Goal: Task Accomplishment & Management: Complete application form

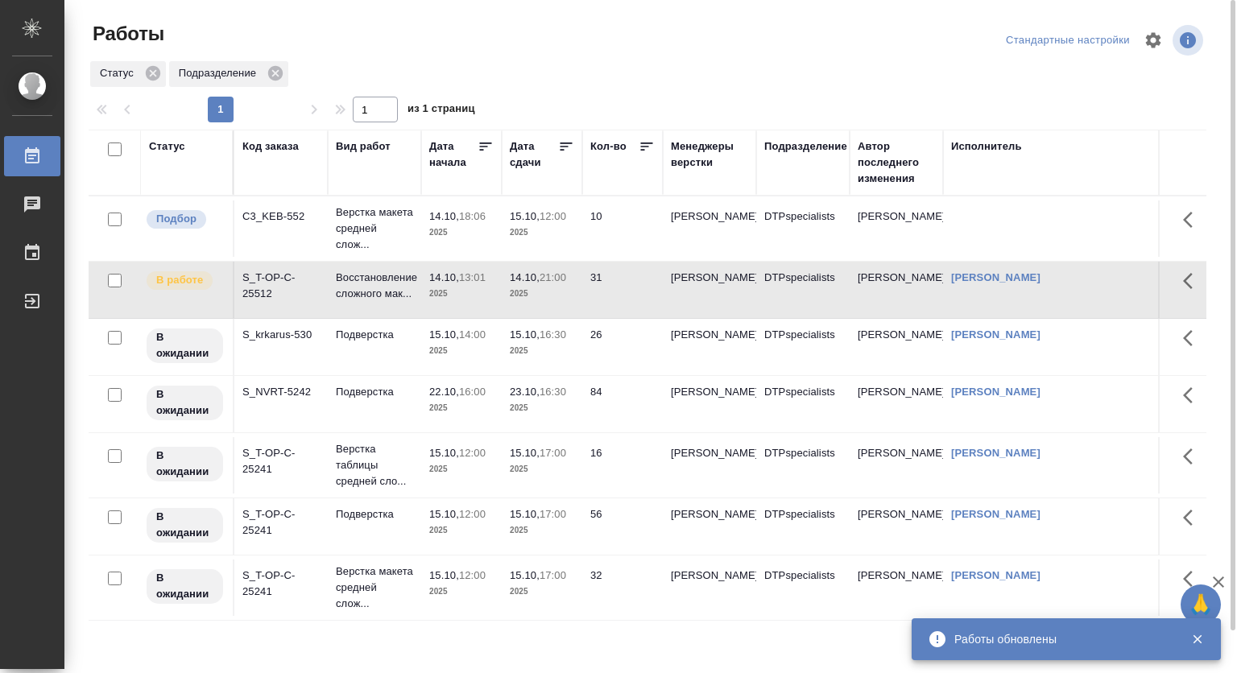
scroll to position [45, 0]
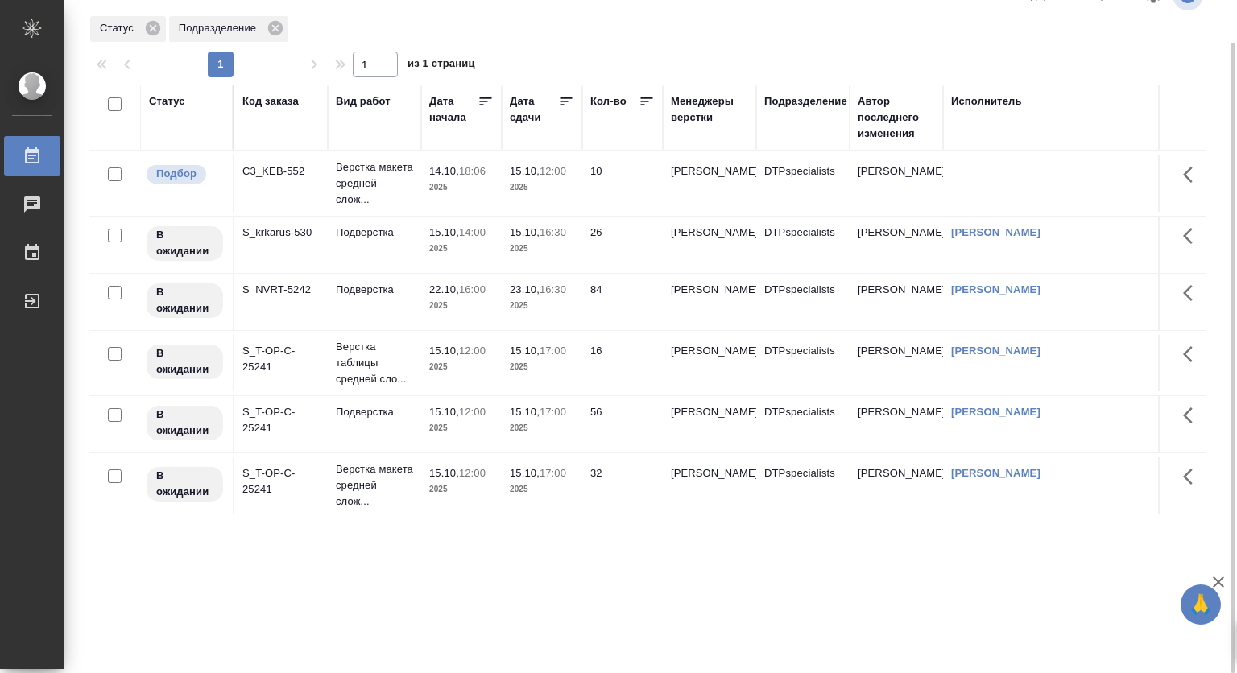
click at [538, 171] on span "15.10, 12:00" at bounding box center [542, 172] width 64 height 16
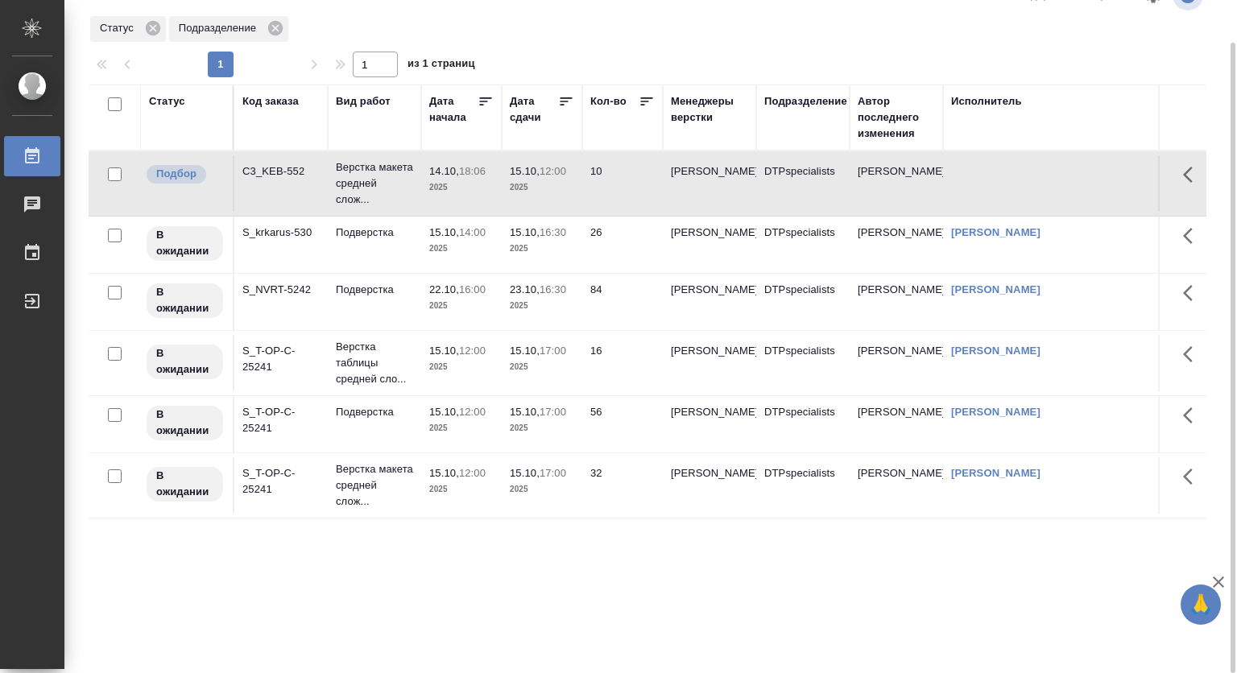
click at [538, 171] on span "15.10, 12:00" at bounding box center [542, 172] width 64 height 16
click at [502, 259] on td "15.10, 16:30 2025" at bounding box center [542, 245] width 81 height 56
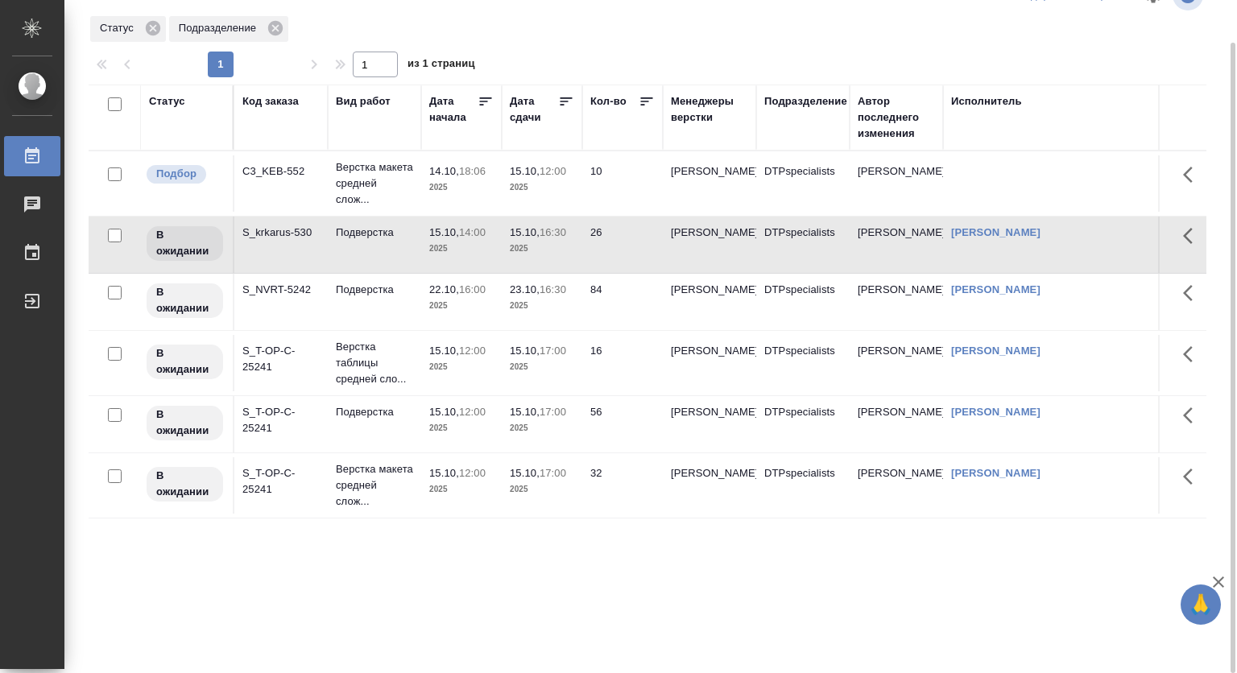
click at [523, 357] on p "15.10," at bounding box center [525, 351] width 30 height 12
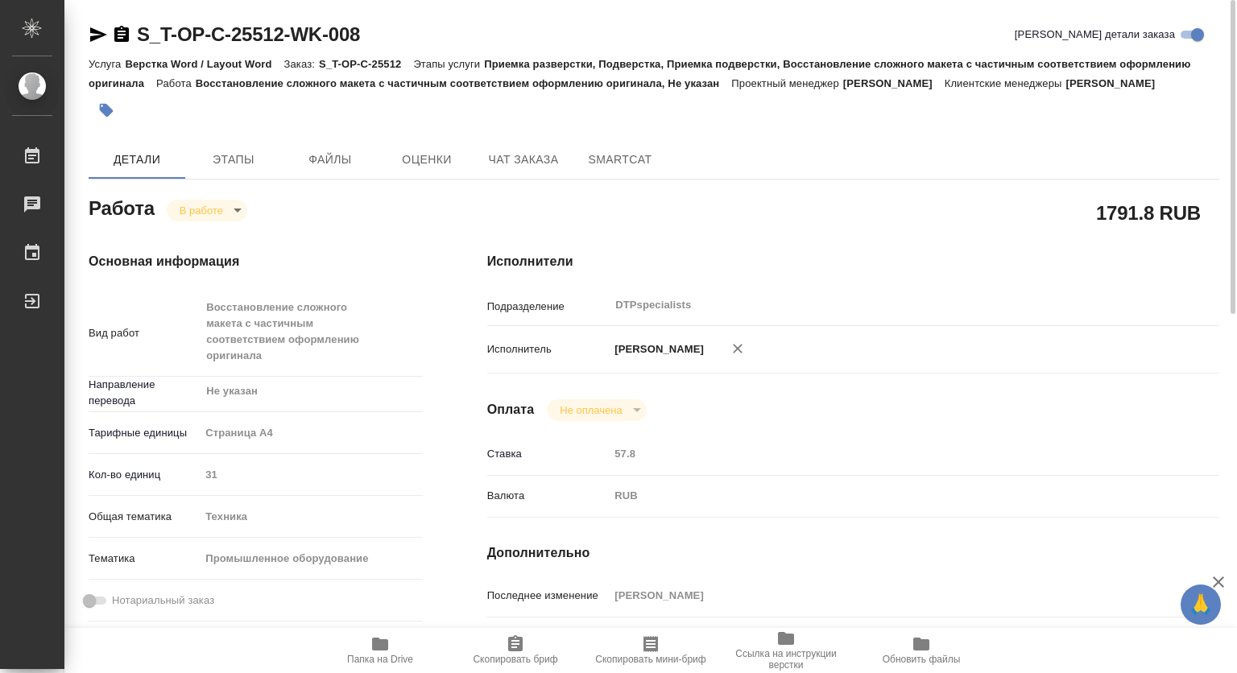
click at [383, 650] on icon "button" at bounding box center [380, 644] width 16 height 13
click at [258, 170] on span "Этапы" at bounding box center [233, 160] width 77 height 20
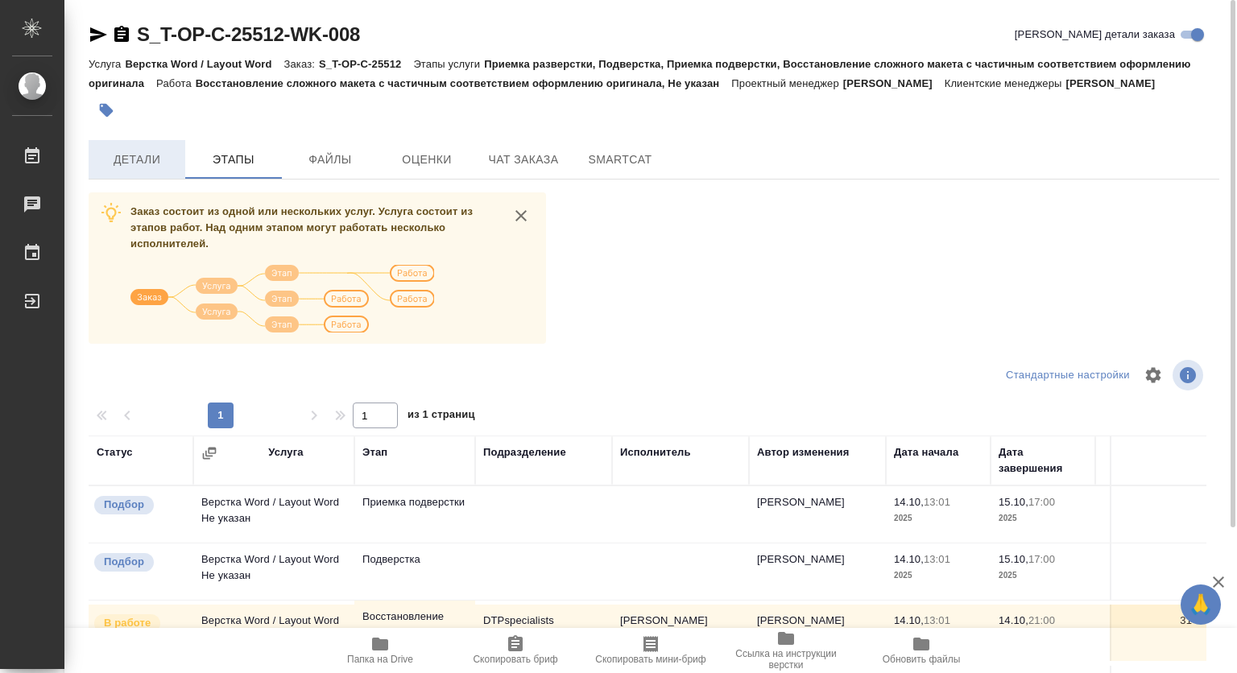
click at [168, 170] on span "Детали" at bounding box center [136, 160] width 77 height 20
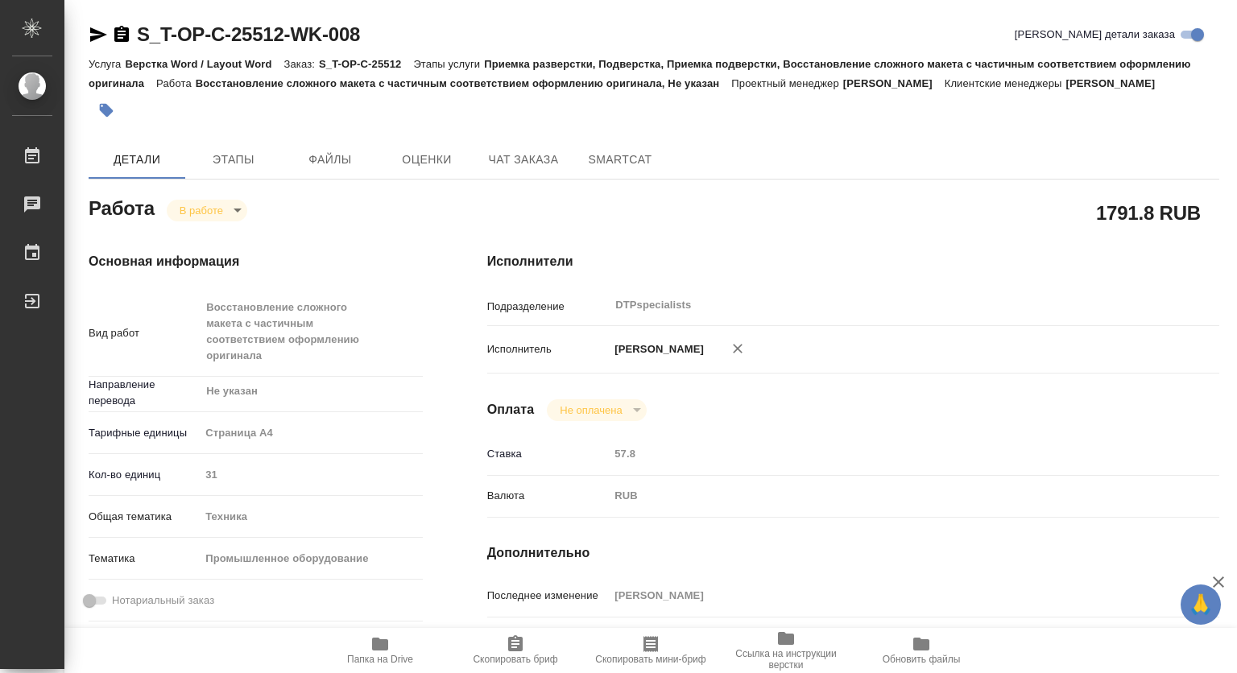
type textarea "x"
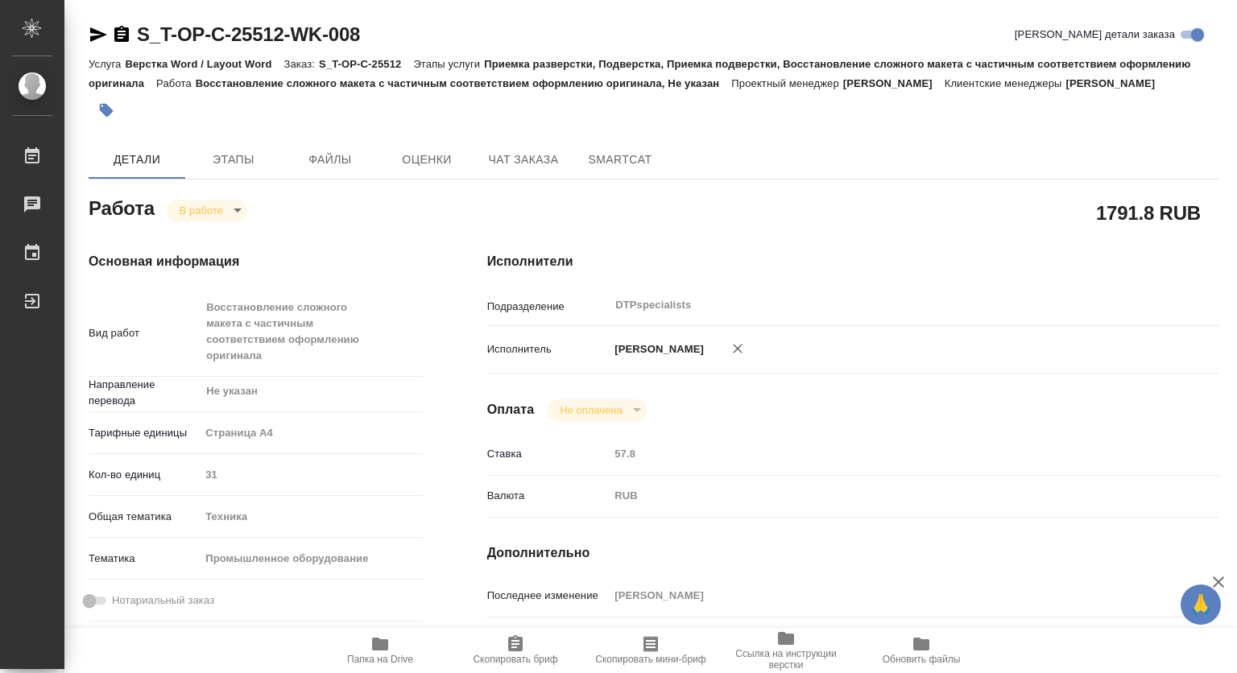
type textarea "x"
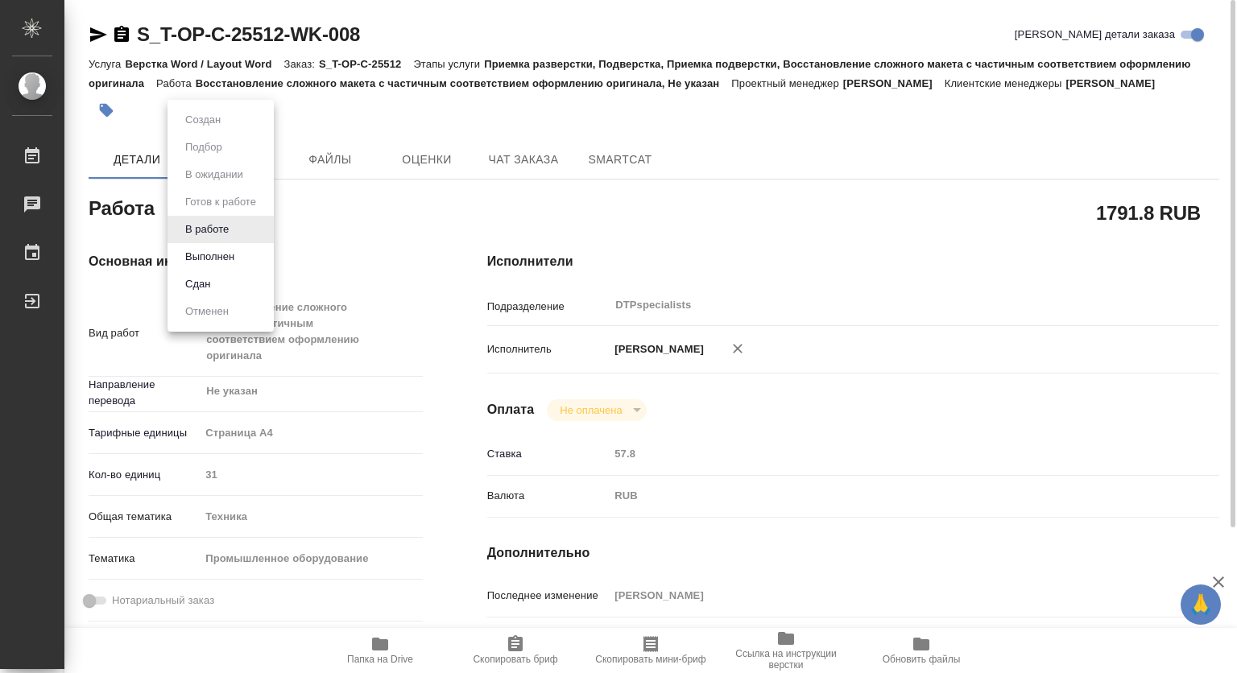
click at [210, 230] on body "🙏 .cls-1 fill:#fff; AWATERA Kovtun Svetlana Работы 0 Чаты График Выйти S_T-OP-C…" at bounding box center [618, 336] width 1237 height 673
type textarea "x"
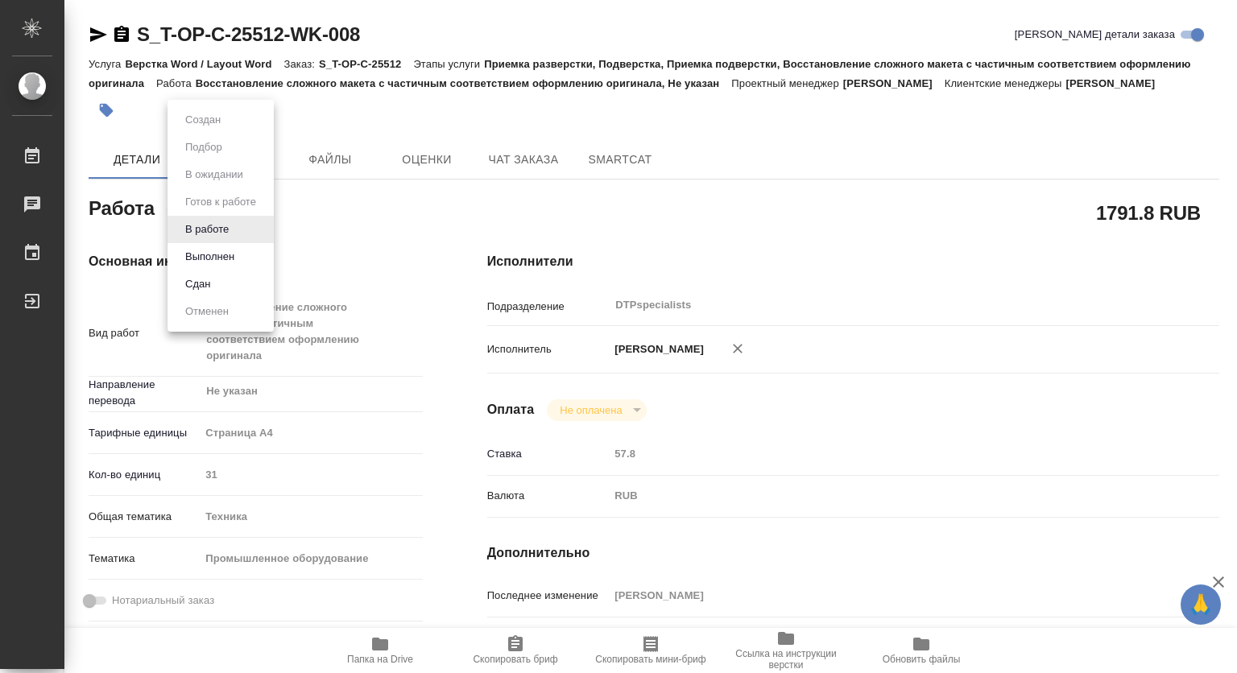
type textarea "x"
click at [201, 258] on button "Выполнен" at bounding box center [209, 257] width 59 height 18
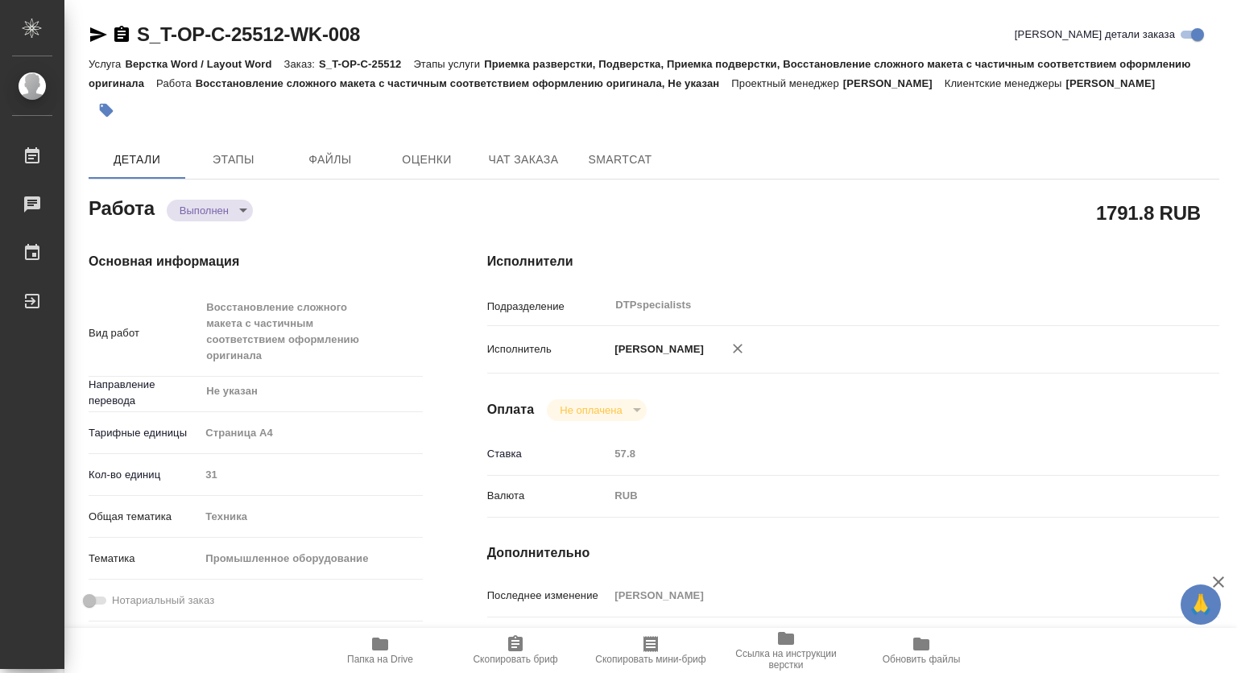
type textarea "x"
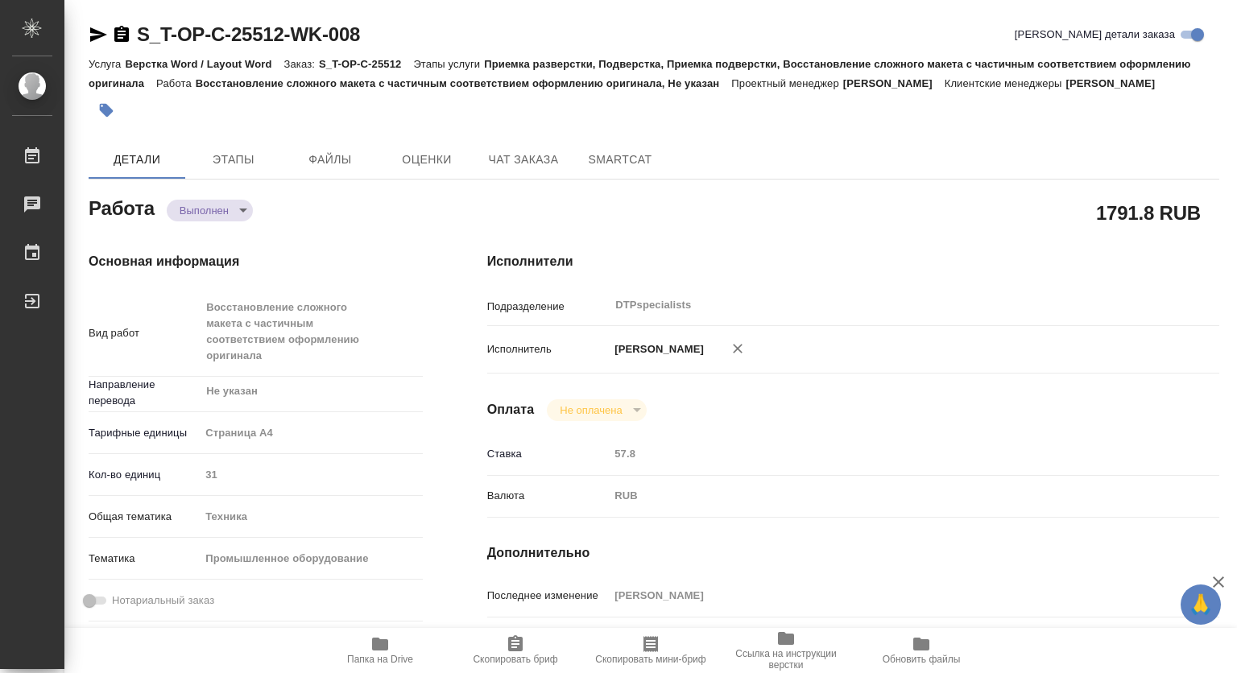
type textarea "x"
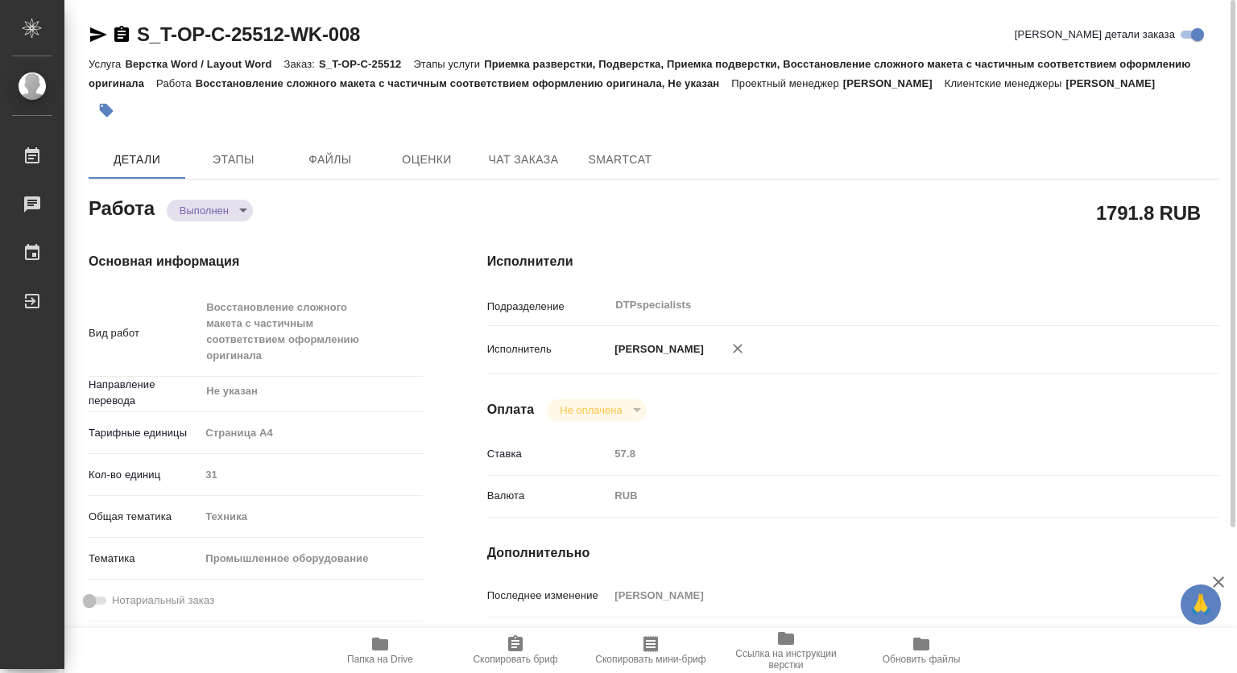
type textarea "x"
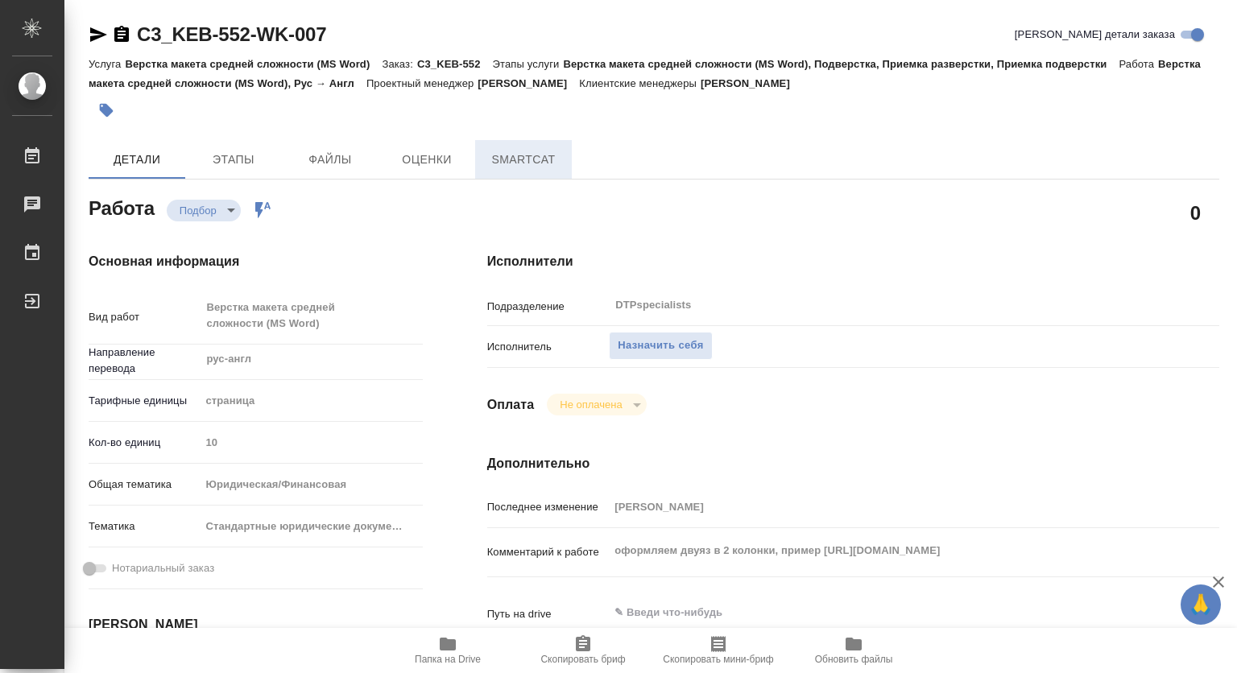
type textarea "x"
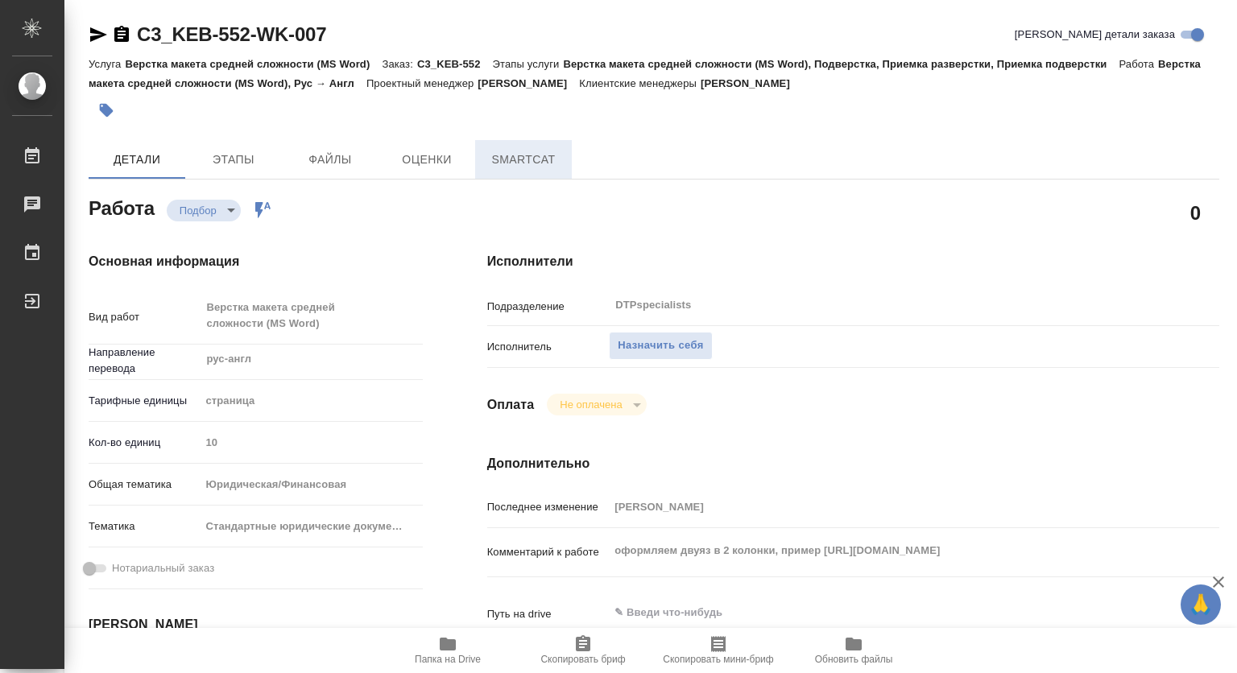
type textarea "x"
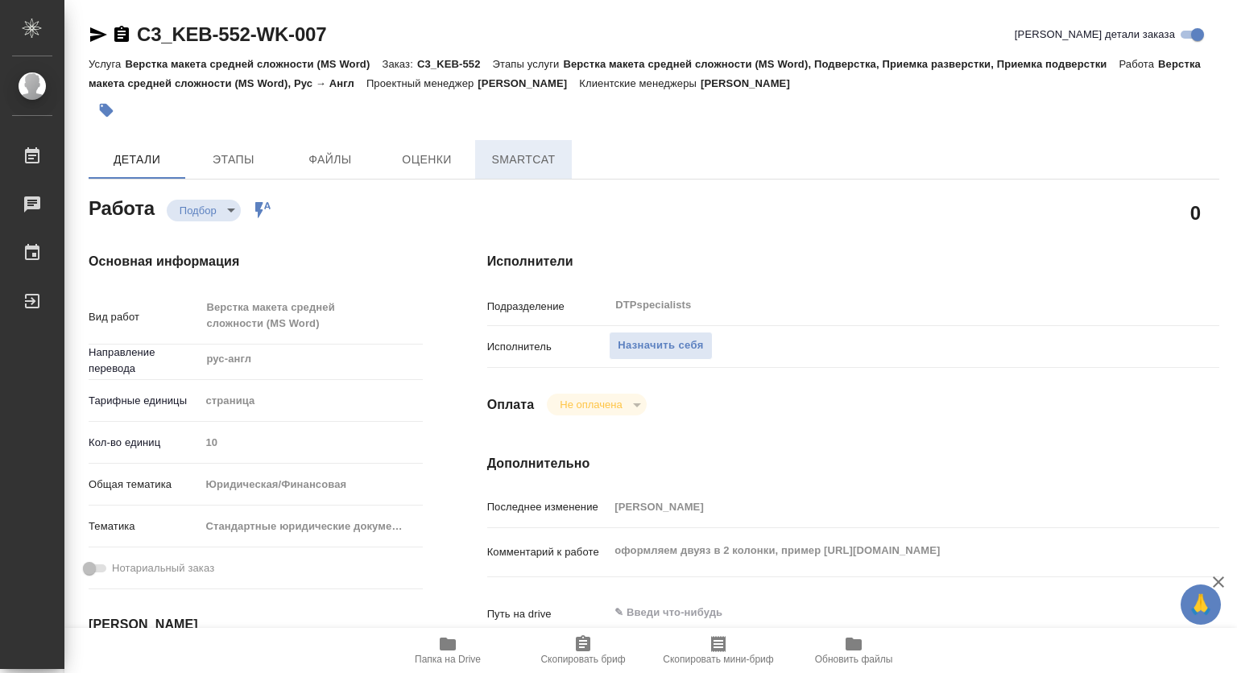
type textarea "x"
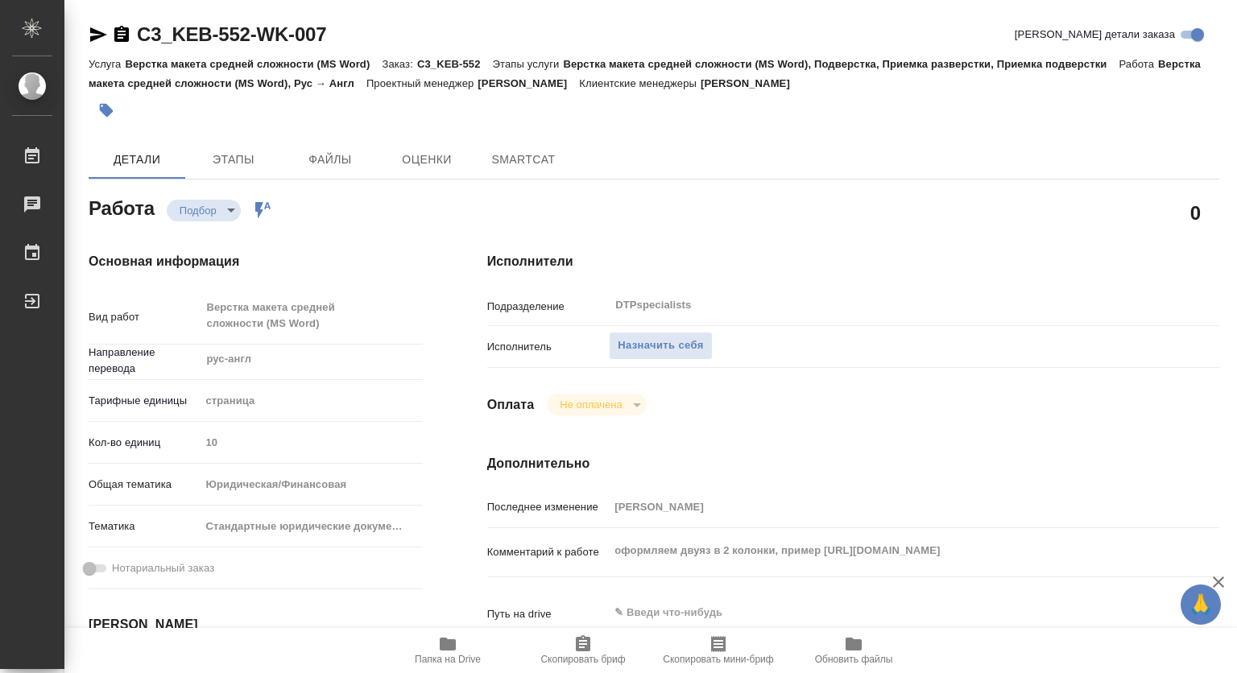
type textarea "x"
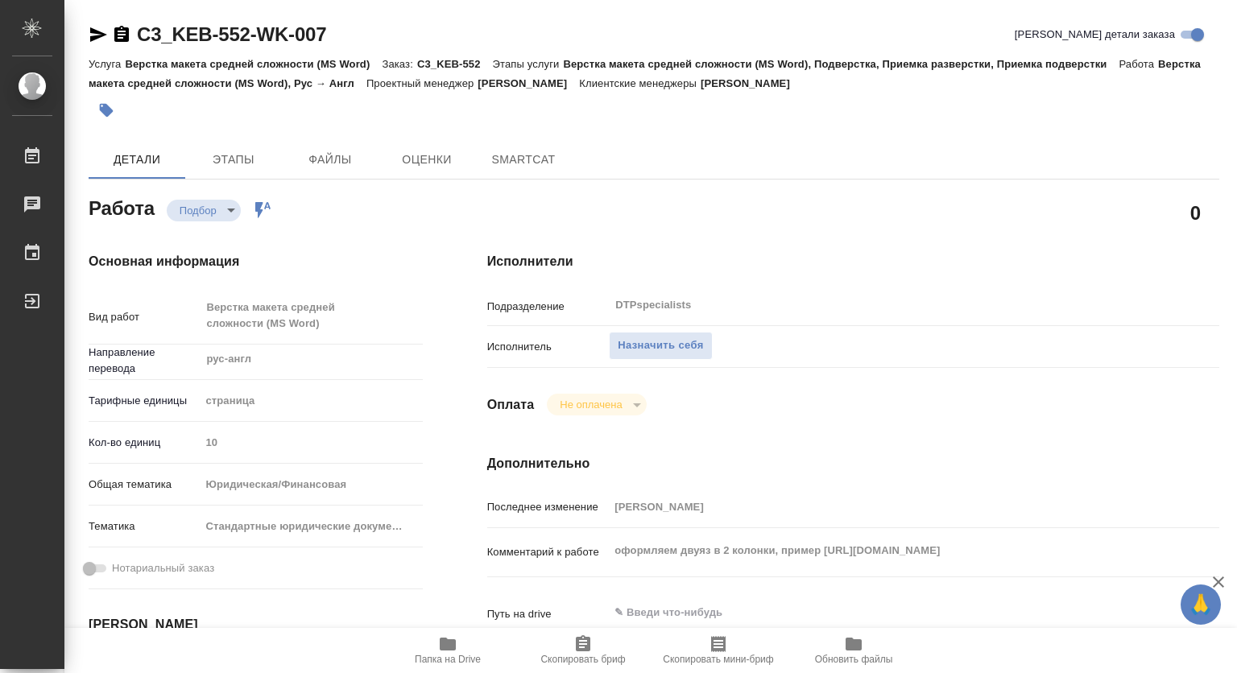
scroll to position [81, 0]
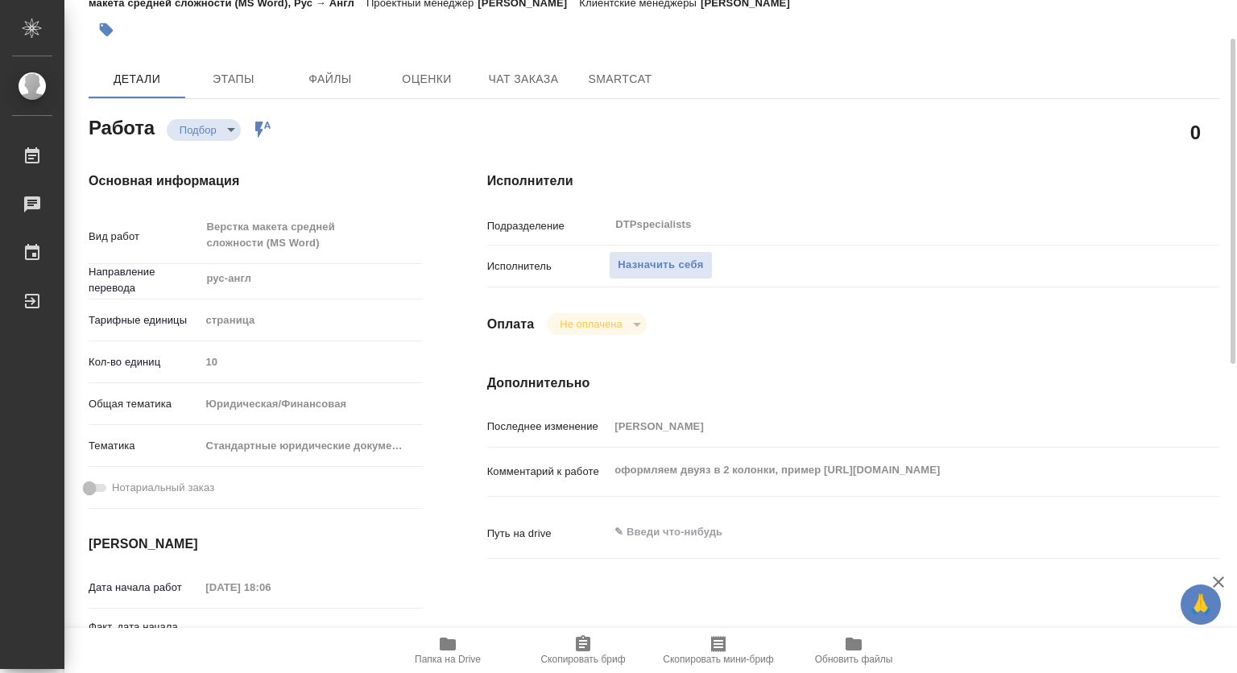
type textarea "x"
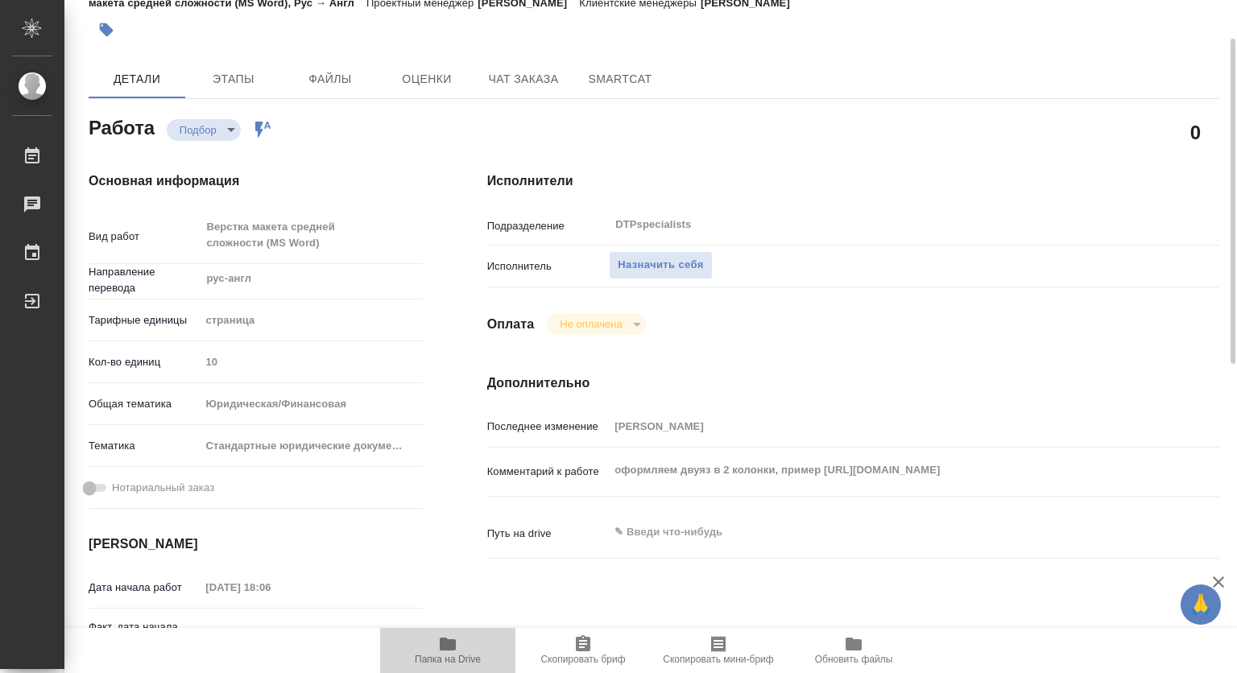
click at [442, 648] on icon "button" at bounding box center [448, 644] width 16 height 13
type textarea "x"
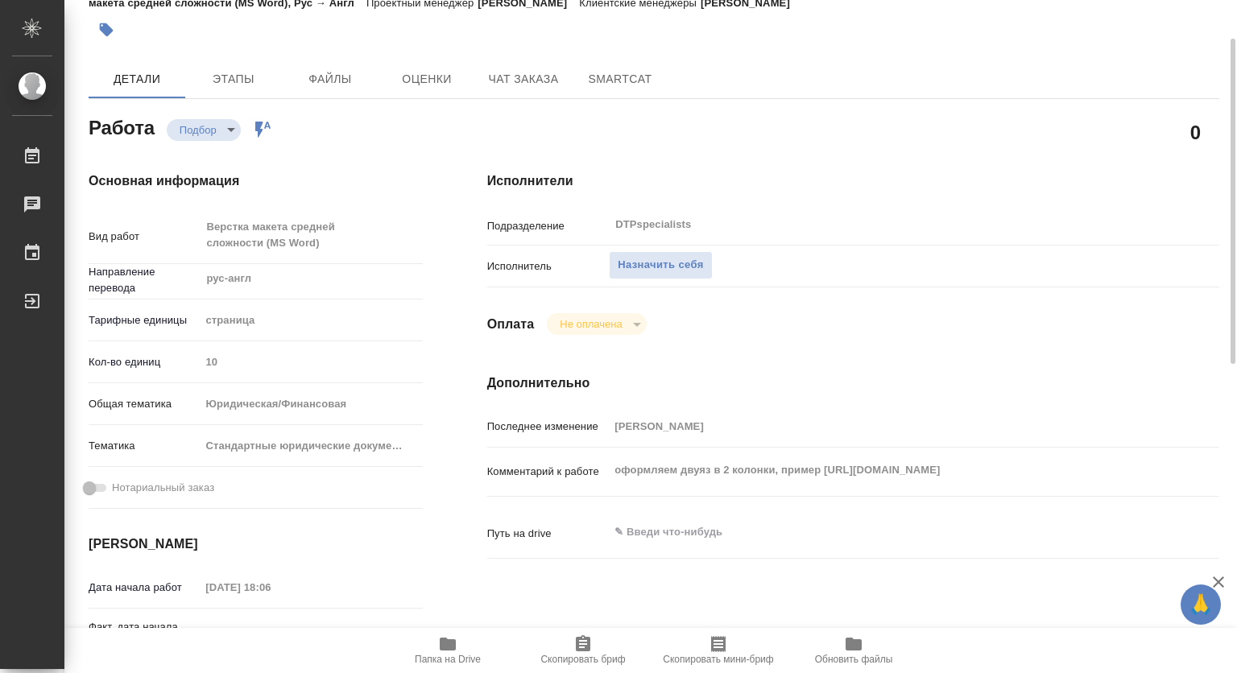
type textarea "x"
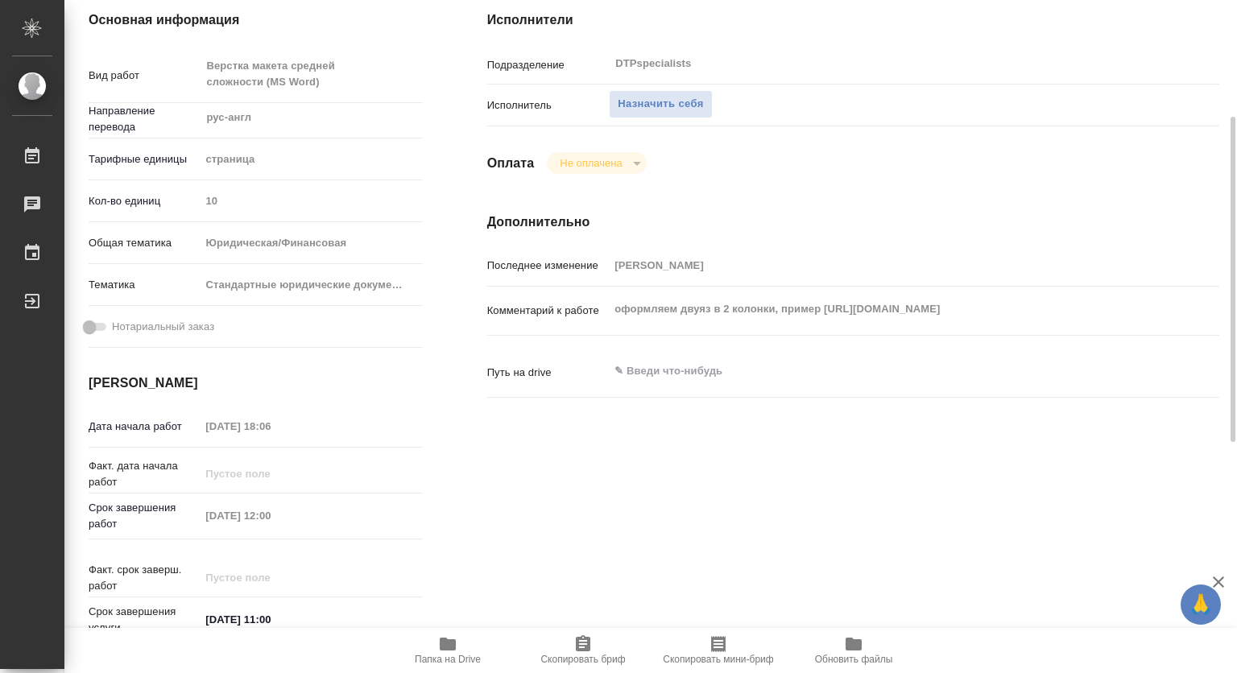
scroll to position [403, 0]
